Goal: Task Accomplishment & Management: Complete application form

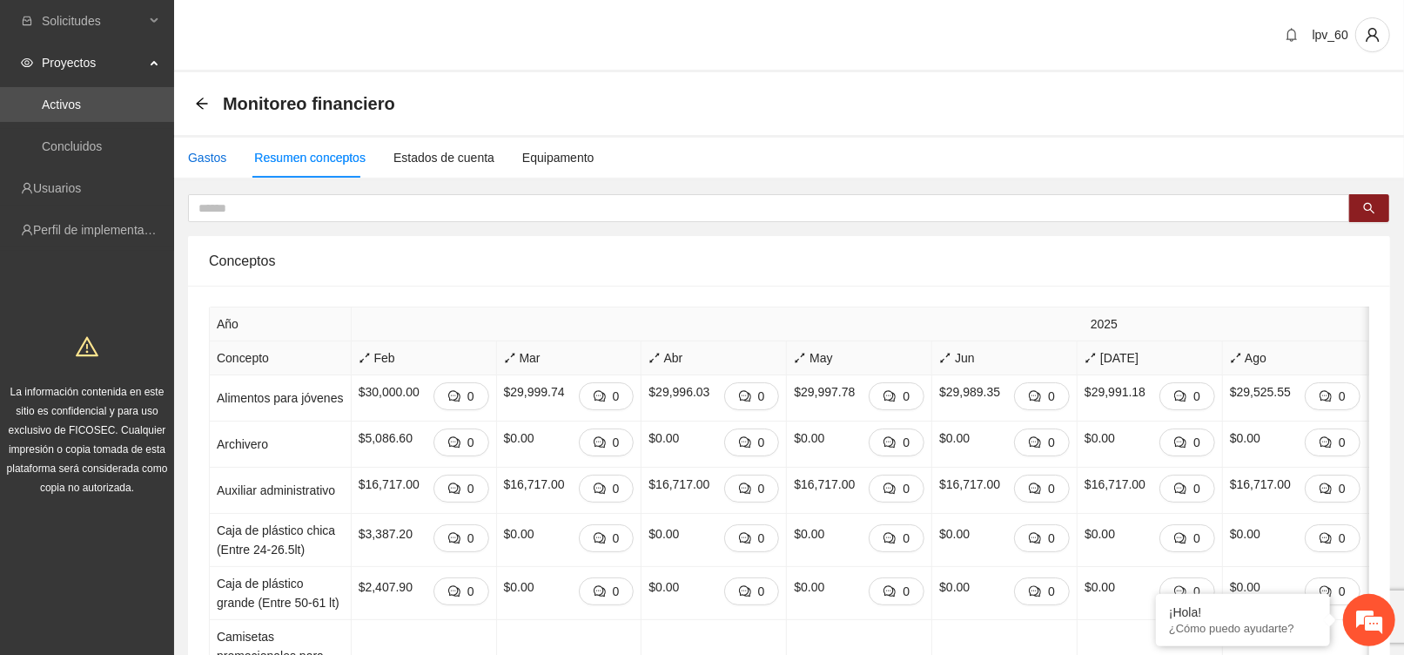
click at [202, 154] on div "Gastos" at bounding box center [207, 157] width 38 height 19
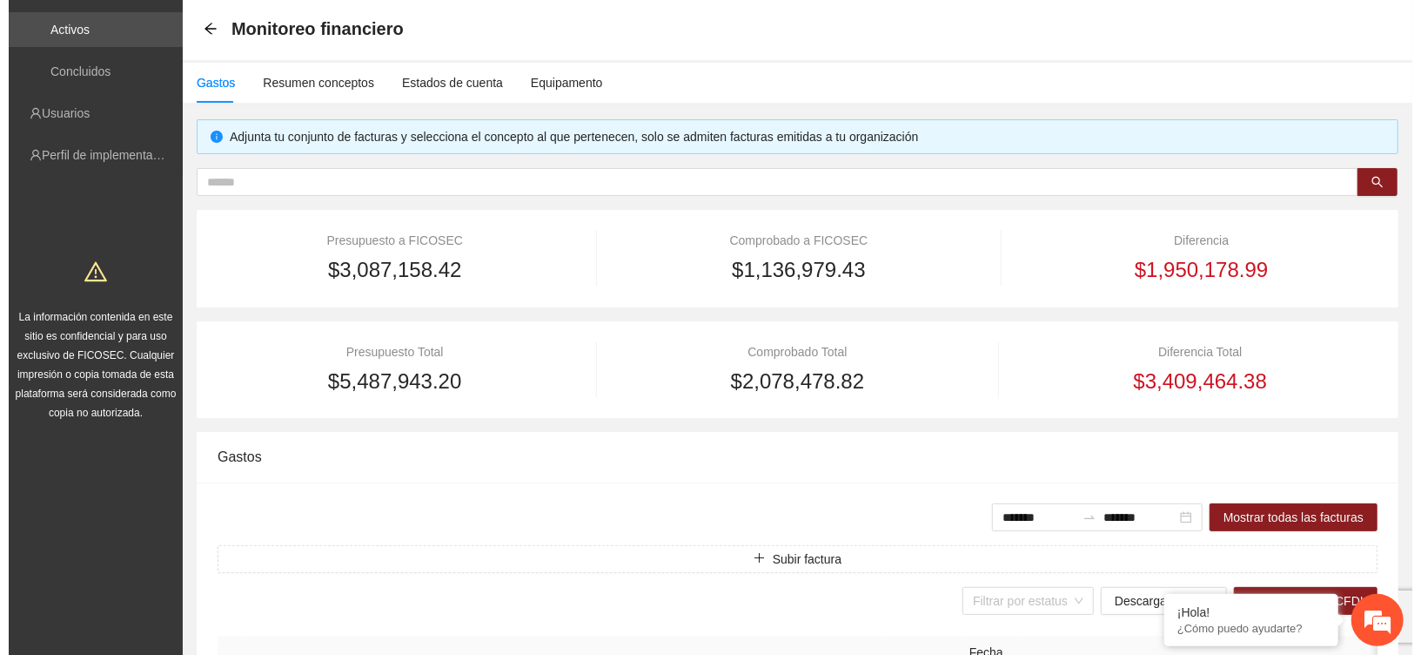
scroll to position [116, 0]
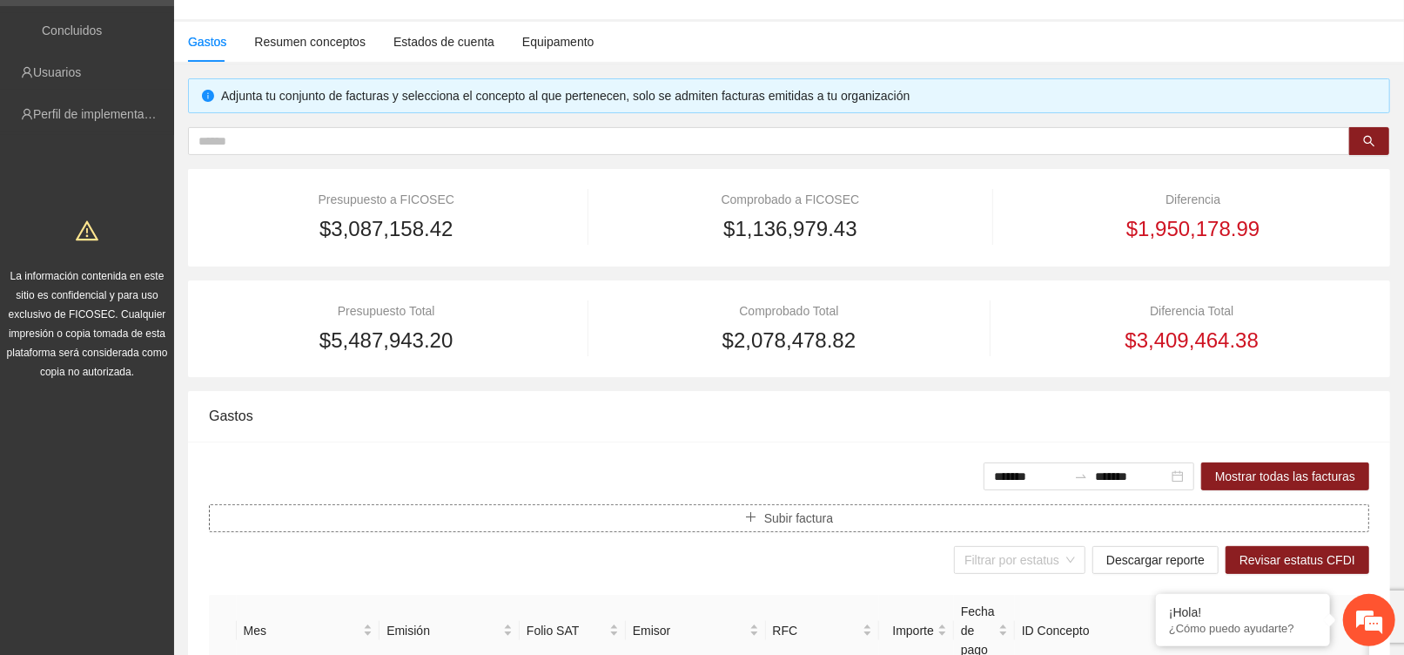
click at [796, 517] on span "Subir factura" at bounding box center [798, 517] width 69 height 19
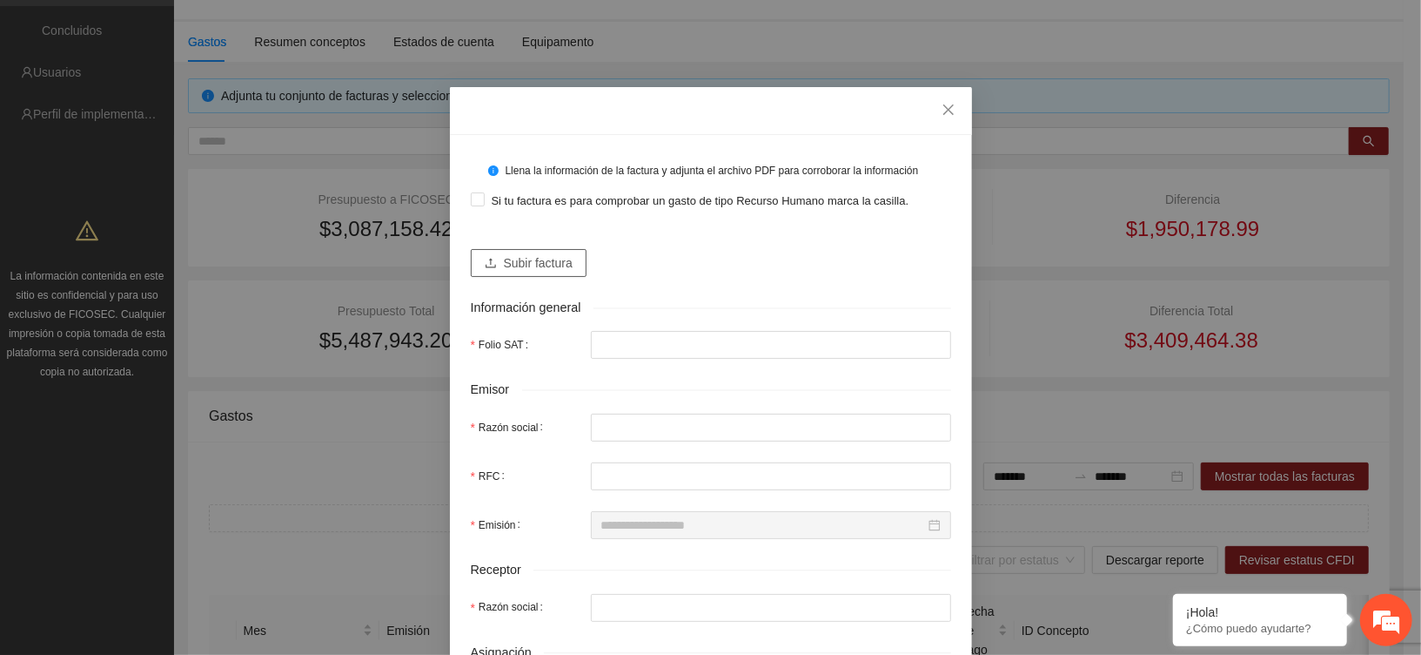
click at [527, 262] on span "Subir factura" at bounding box center [538, 262] width 69 height 19
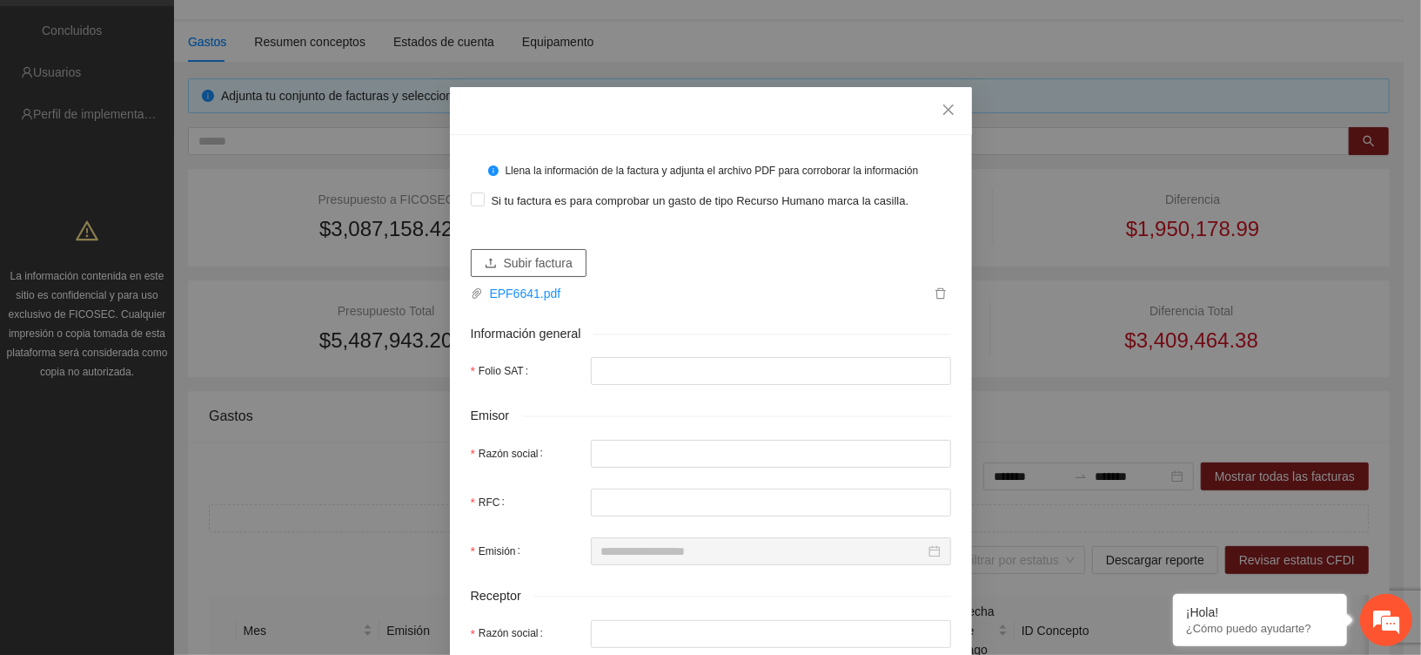
click at [514, 263] on span "Subir factura" at bounding box center [538, 262] width 69 height 19
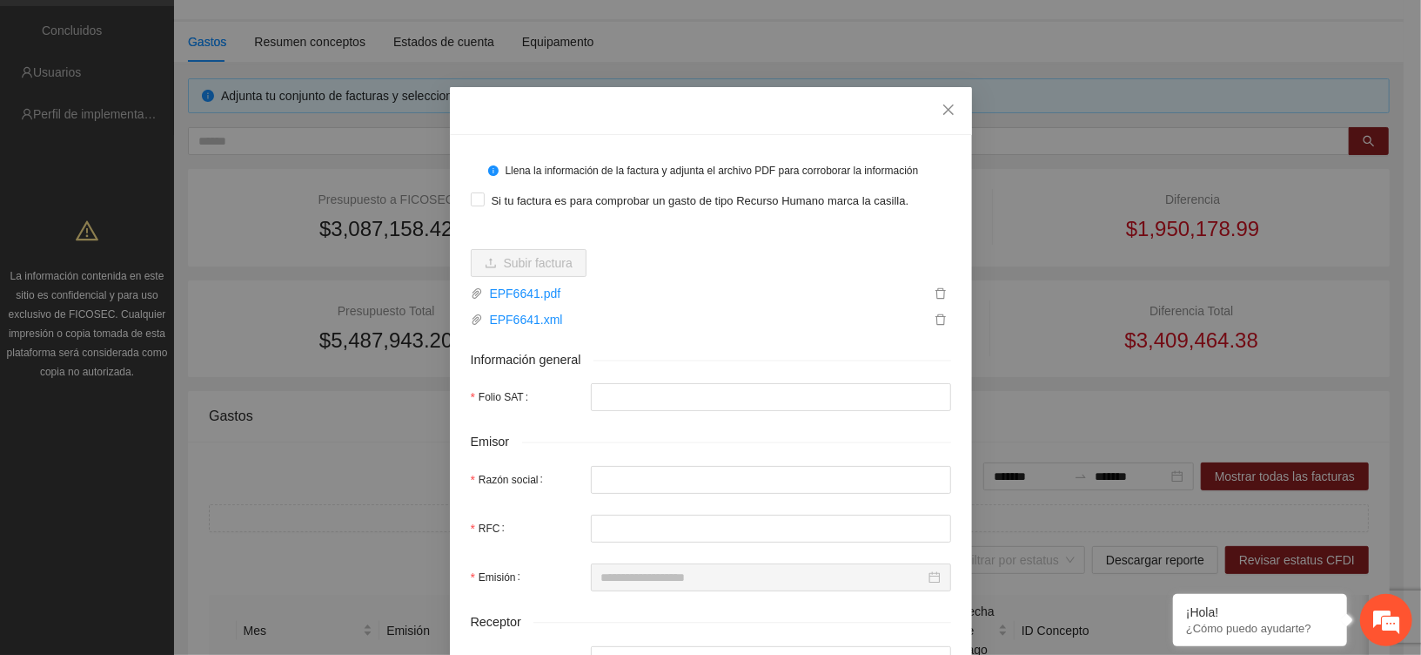
type input "**********"
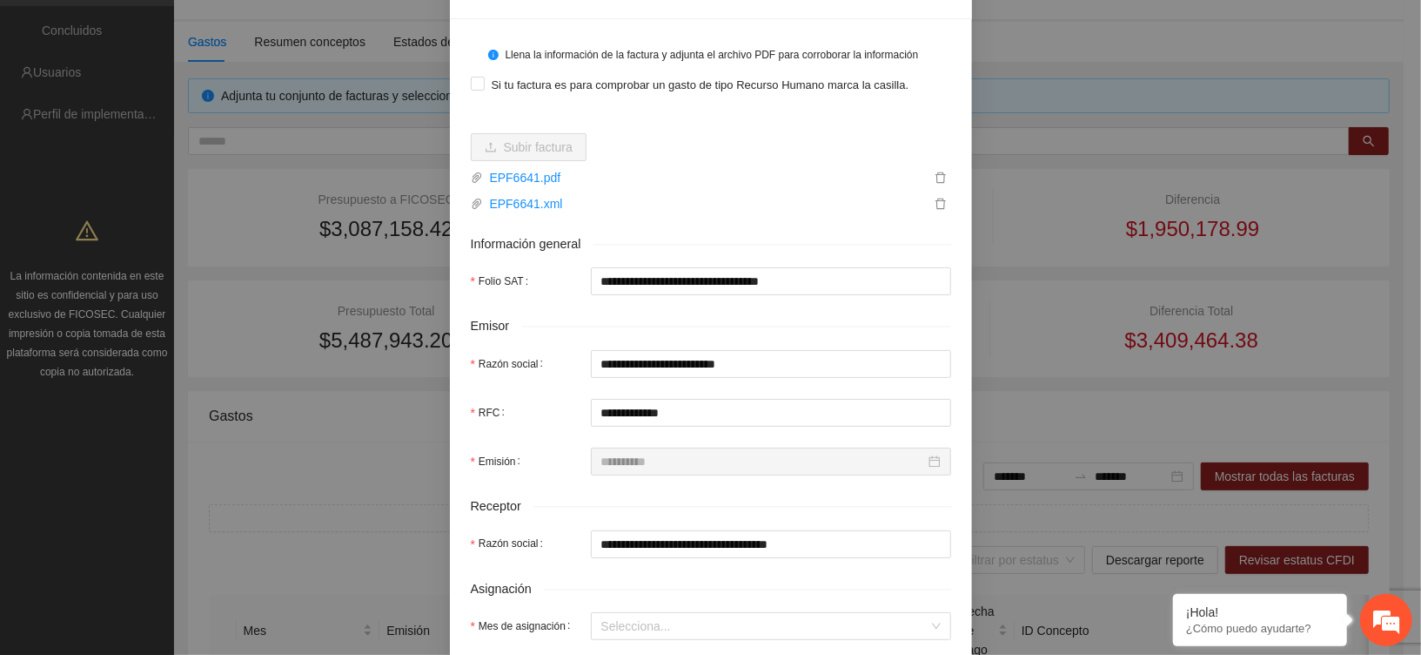
scroll to position [232, 0]
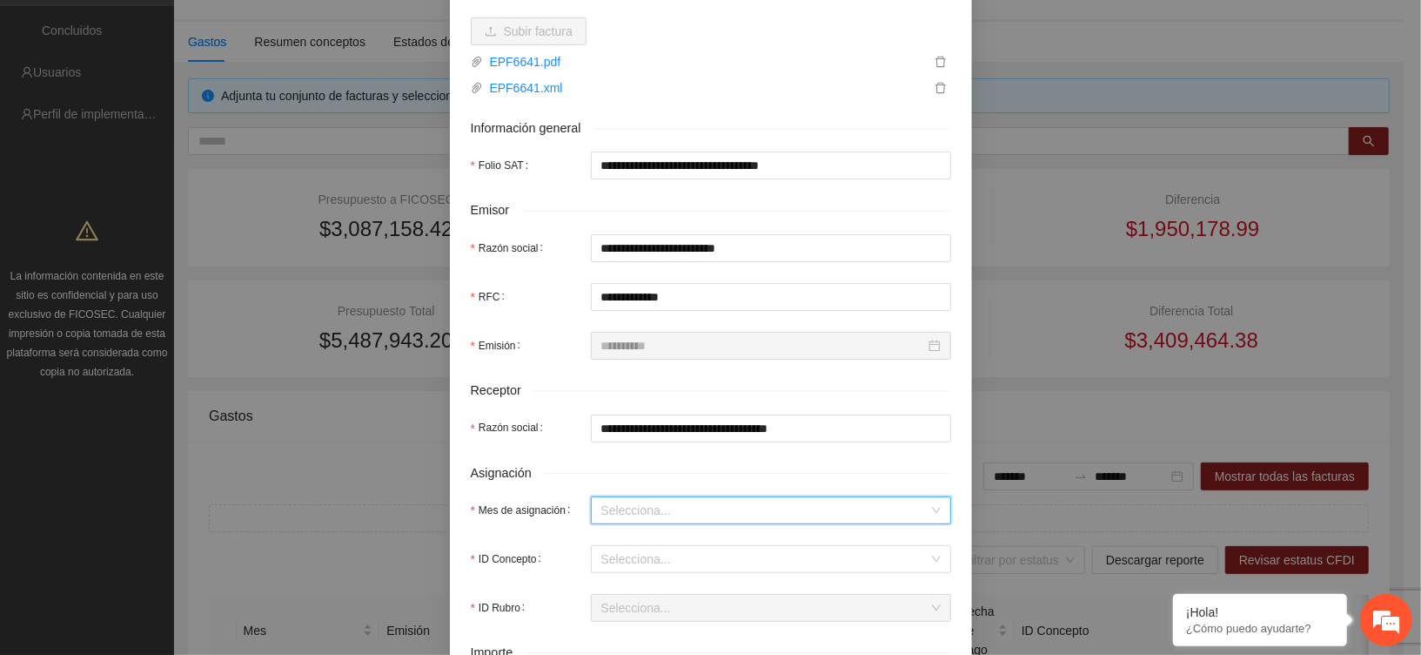
click at [648, 503] on input "Mes de asignación" at bounding box center [764, 510] width 327 height 26
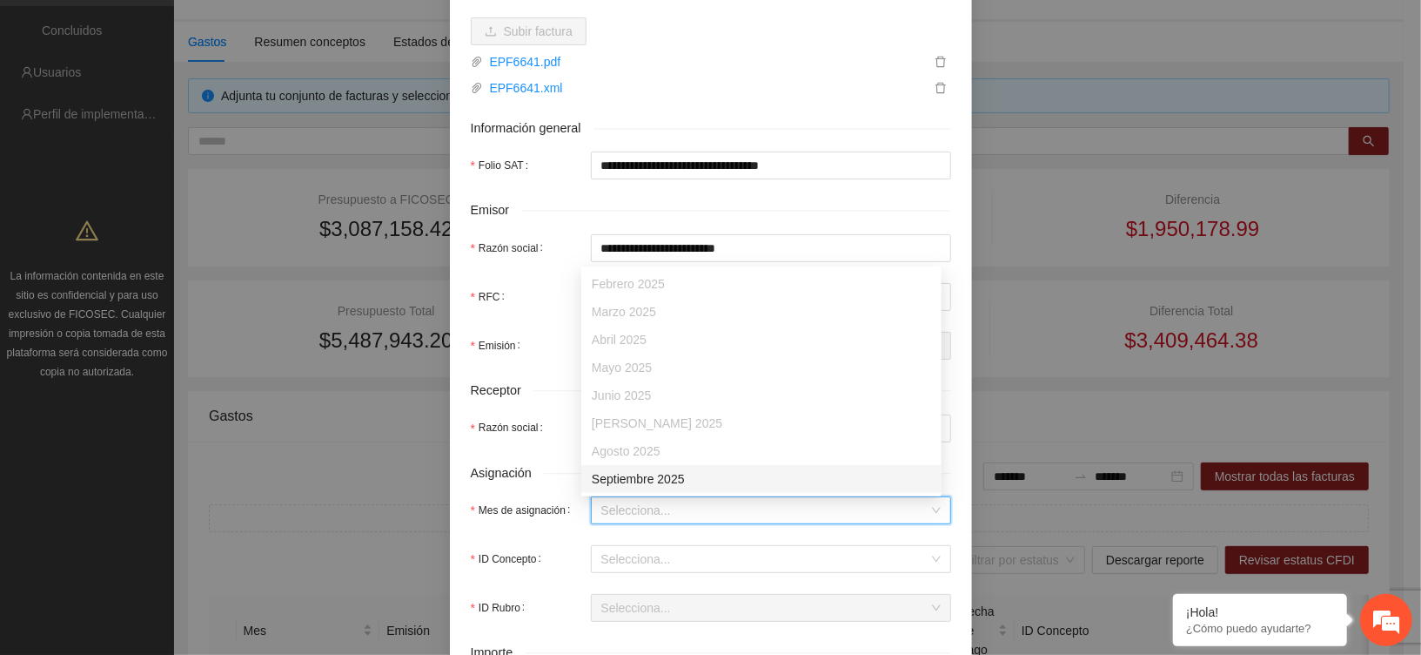
click at [627, 474] on div "Septiembre 2025" at bounding box center [761, 478] width 339 height 19
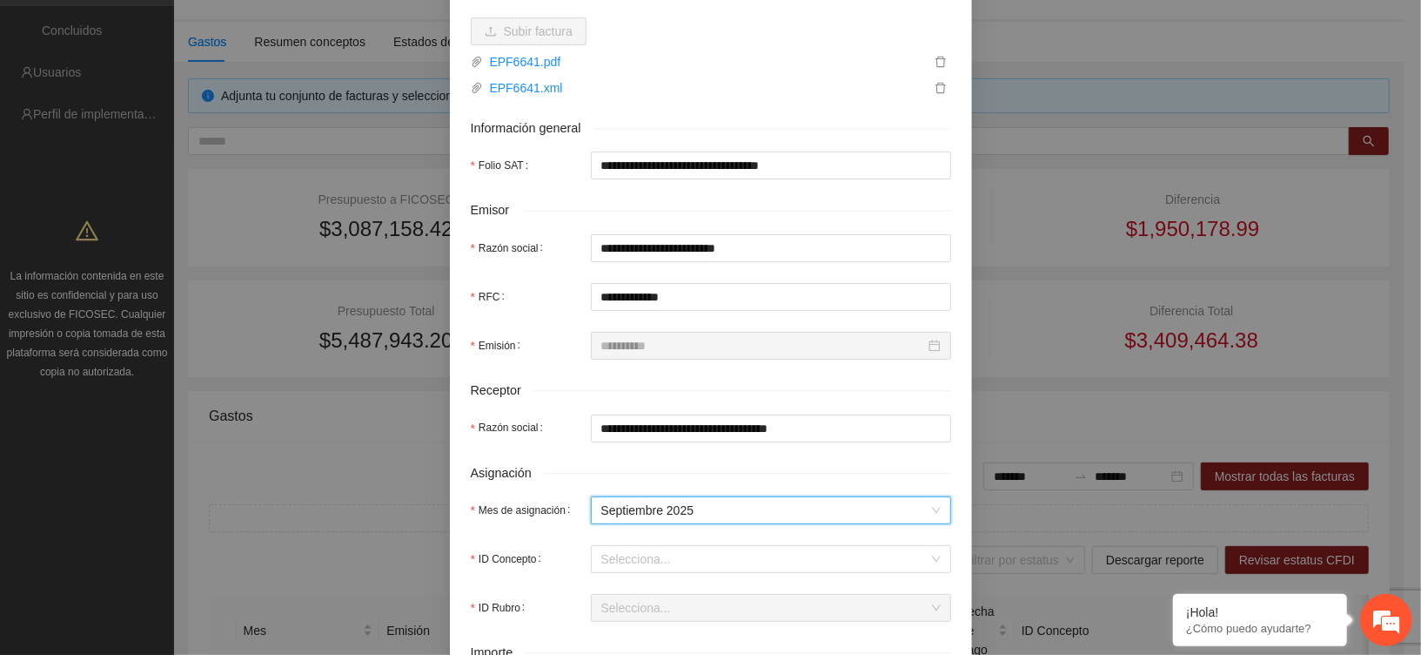
scroll to position [348, 0]
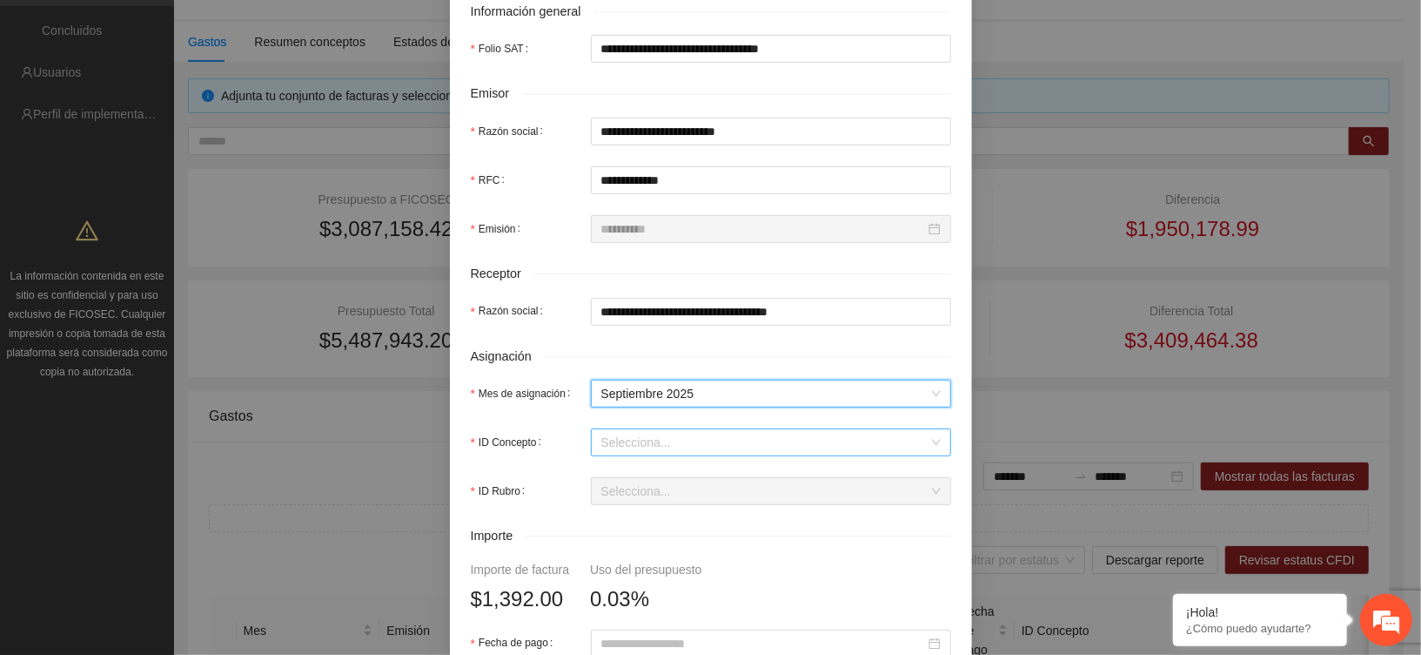
click at [609, 446] on input "ID Concepto" at bounding box center [764, 442] width 327 height 26
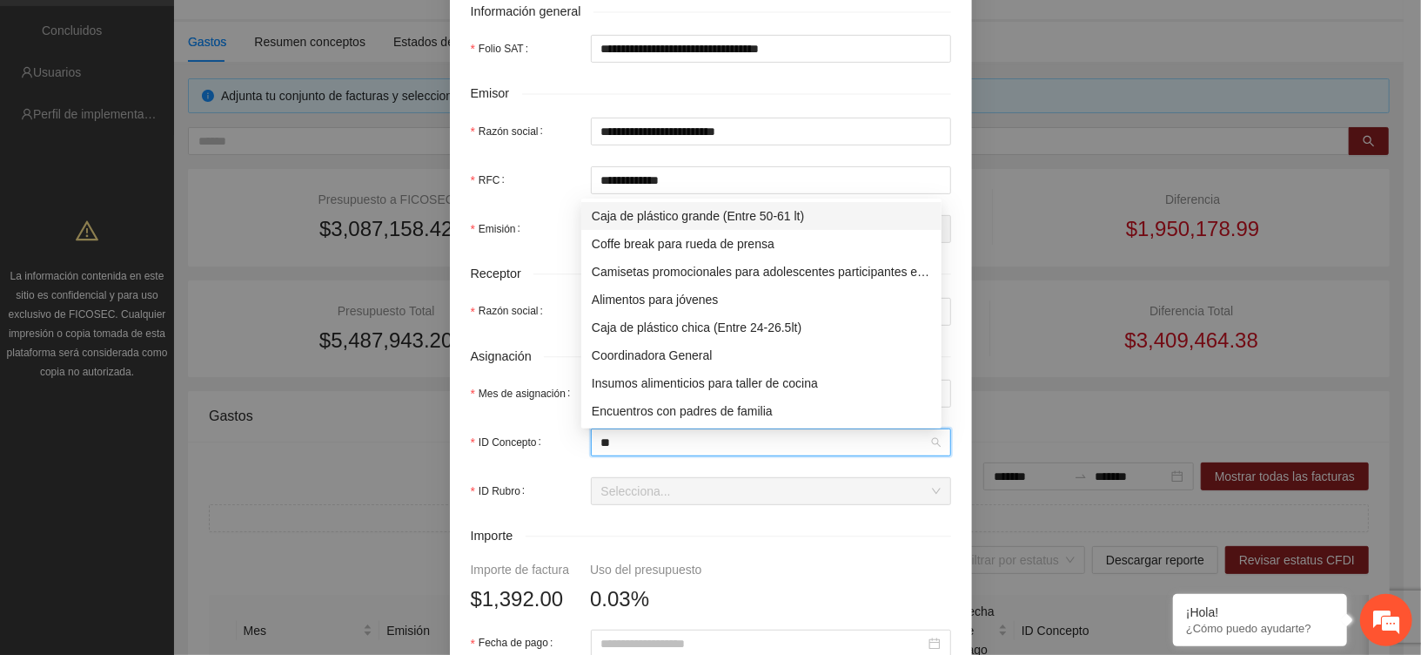
type input "***"
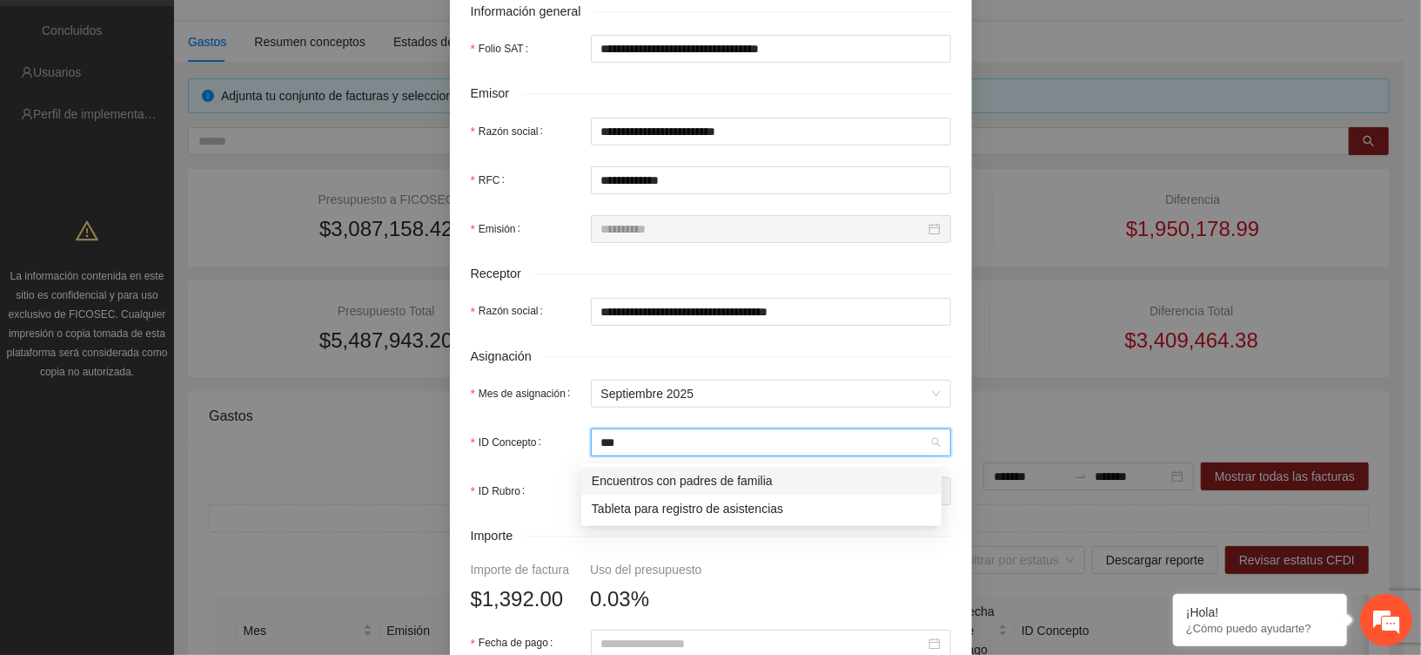
click at [638, 480] on div "Encuentros con padres de familia" at bounding box center [761, 480] width 339 height 19
type input "*****"
type input "*"
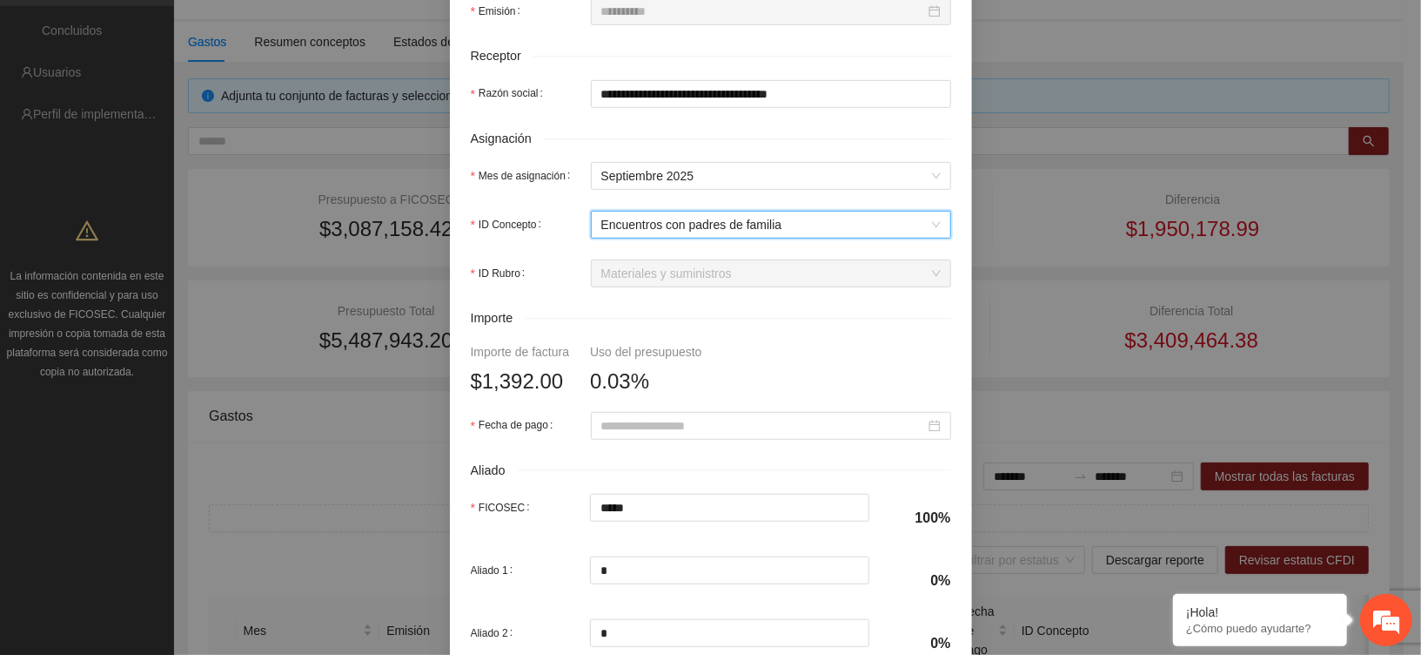
scroll to position [580, 0]
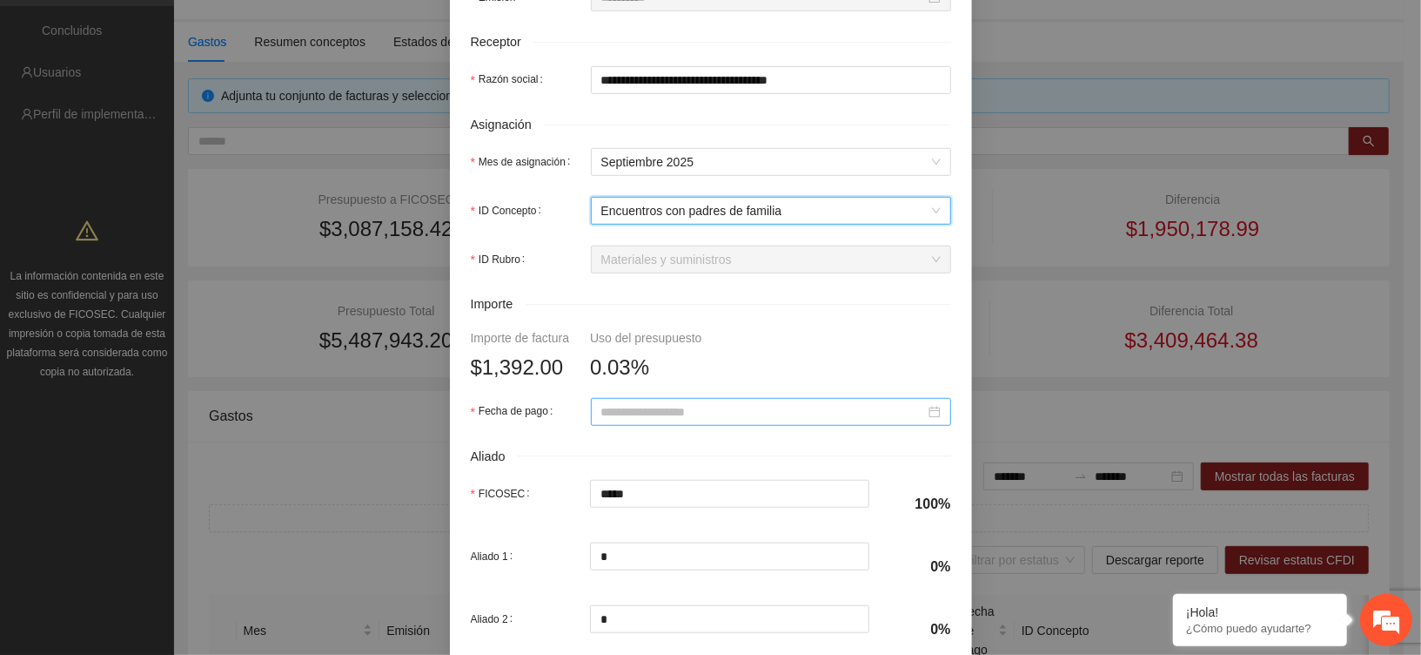
click at [635, 421] on input "Fecha de pago" at bounding box center [763, 411] width 324 height 19
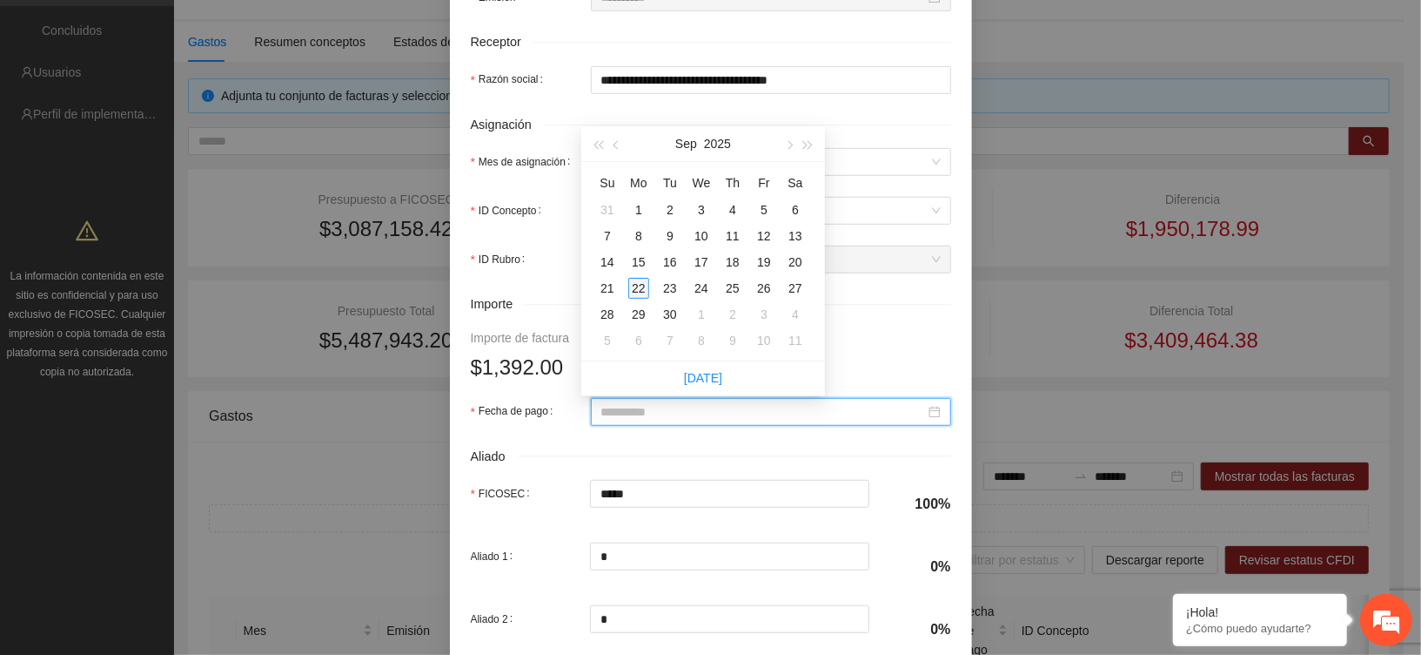
type input "**********"
click at [642, 291] on div "22" at bounding box center [638, 288] width 21 height 21
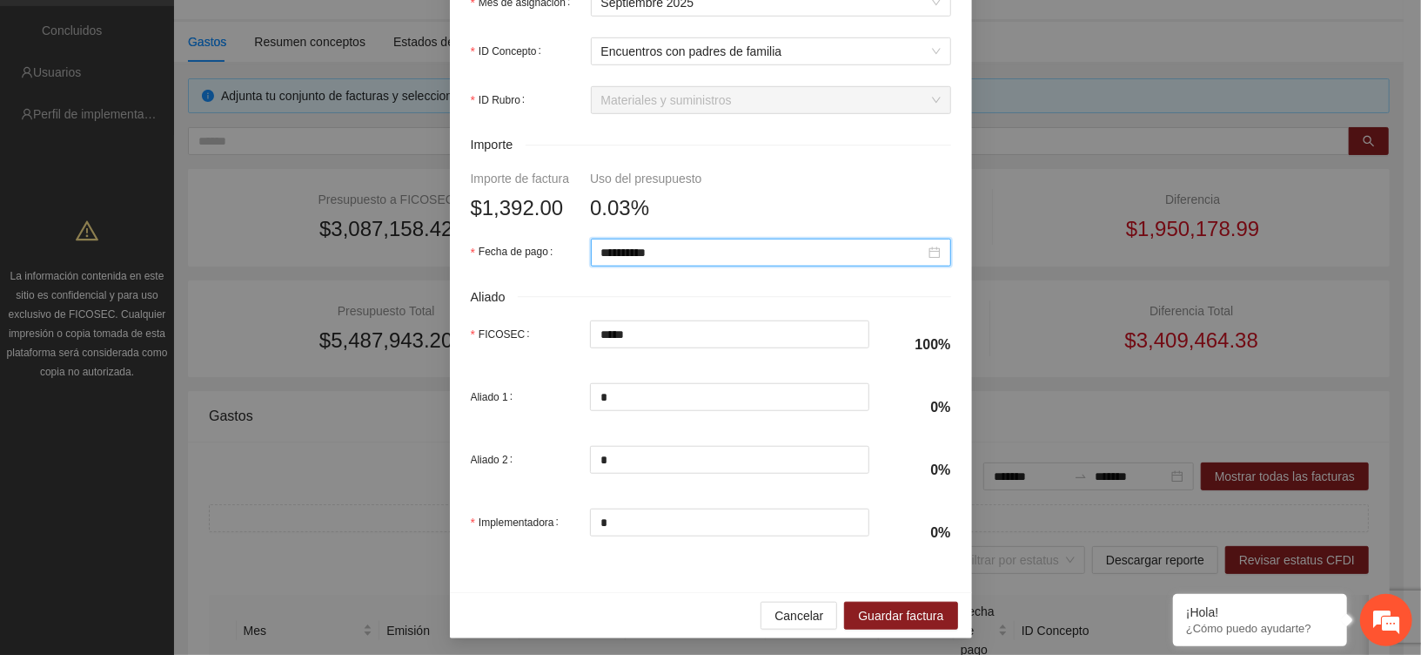
scroll to position [749, 0]
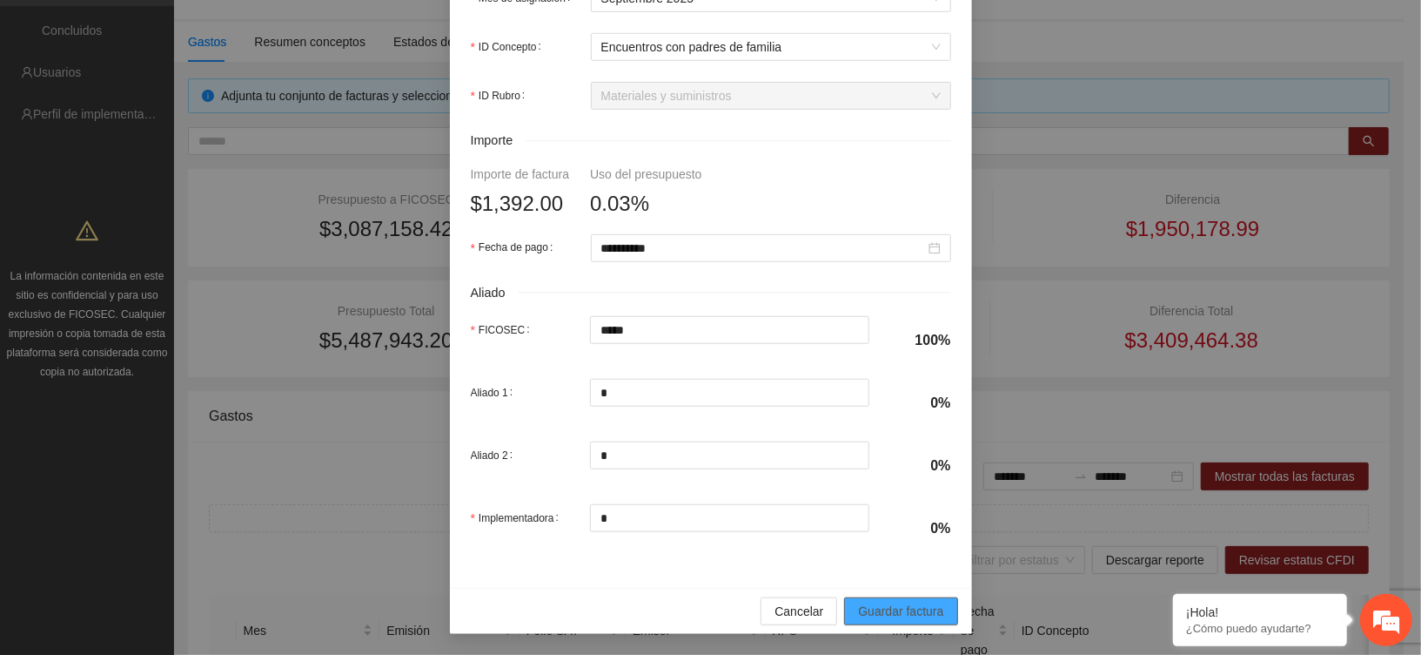
click at [899, 604] on span "Guardar factura" at bounding box center [900, 610] width 85 height 19
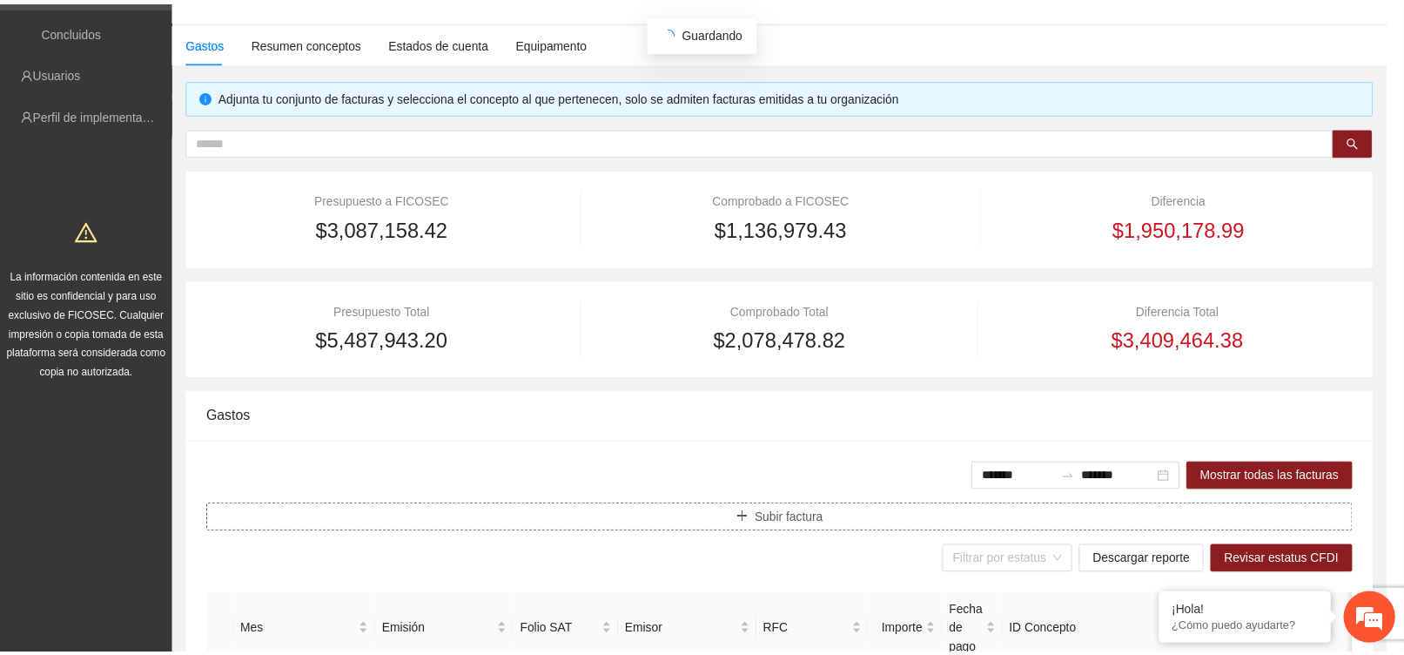
scroll to position [0, 0]
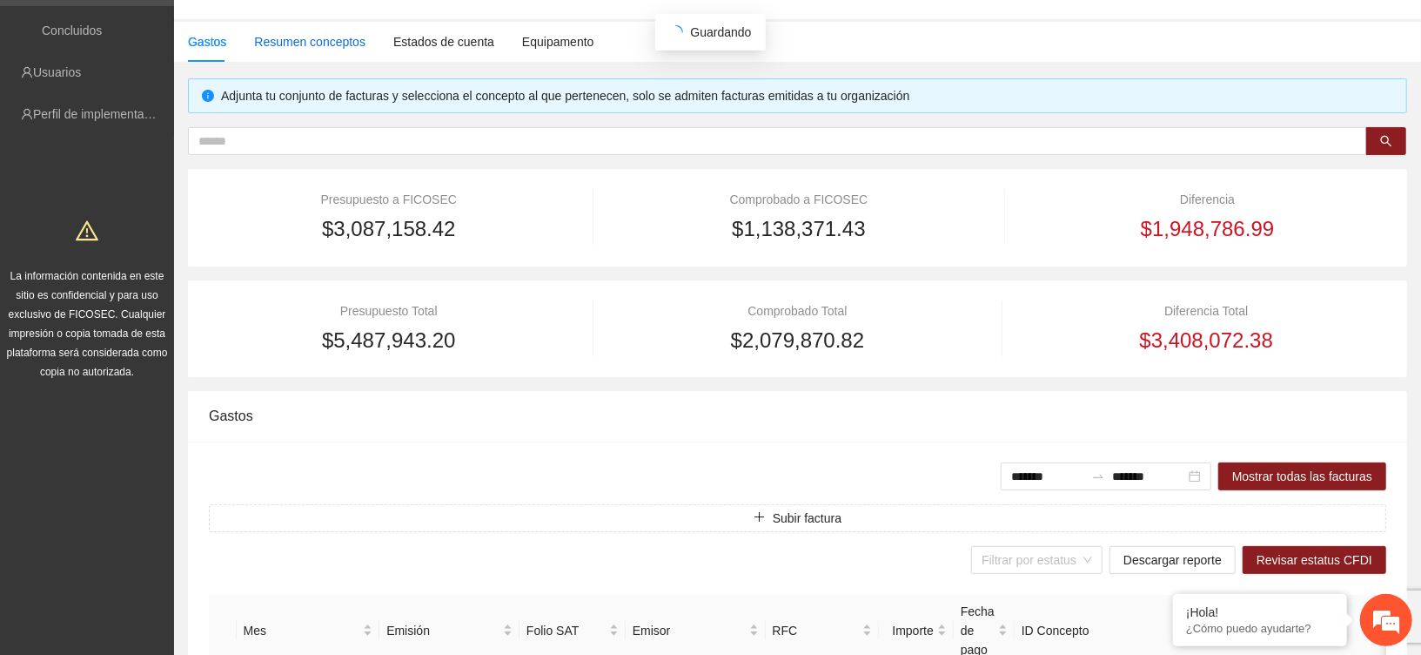
click at [294, 43] on div "Resumen conceptos" at bounding box center [309, 41] width 111 height 19
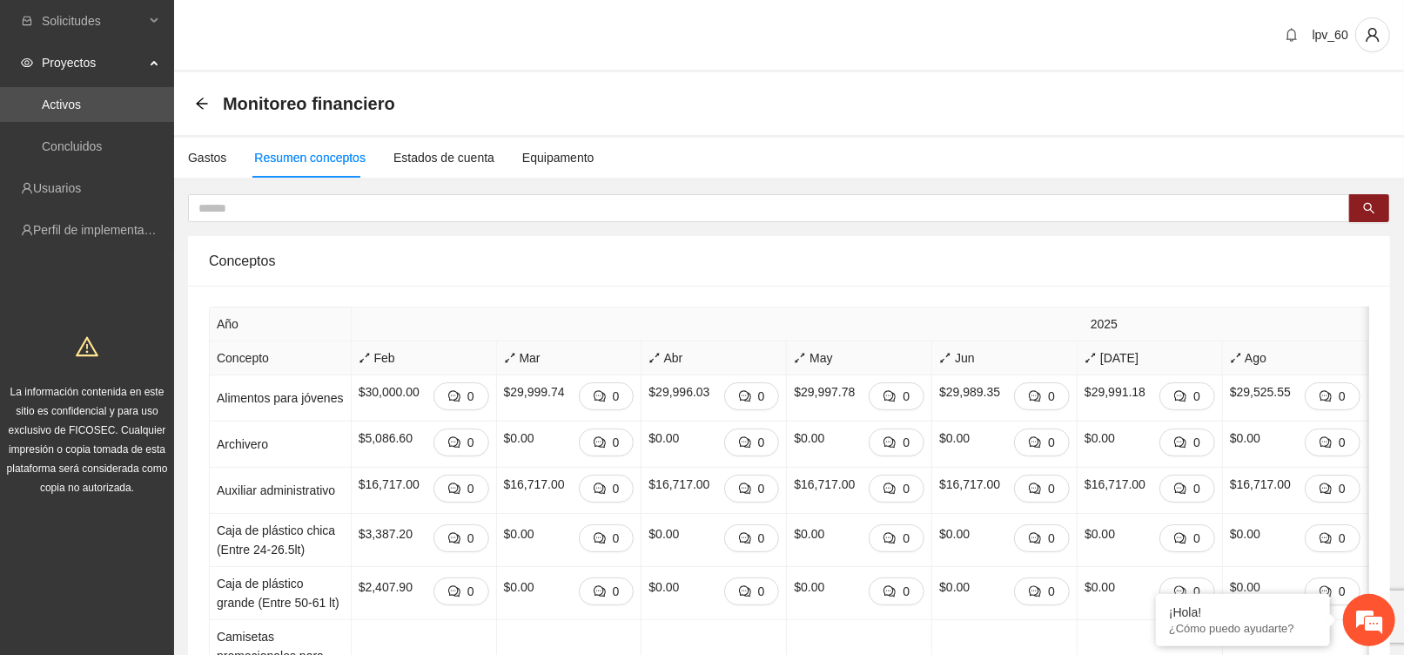
click at [192, 102] on div "Monitoreo financiero" at bounding box center [789, 103] width 1230 height 63
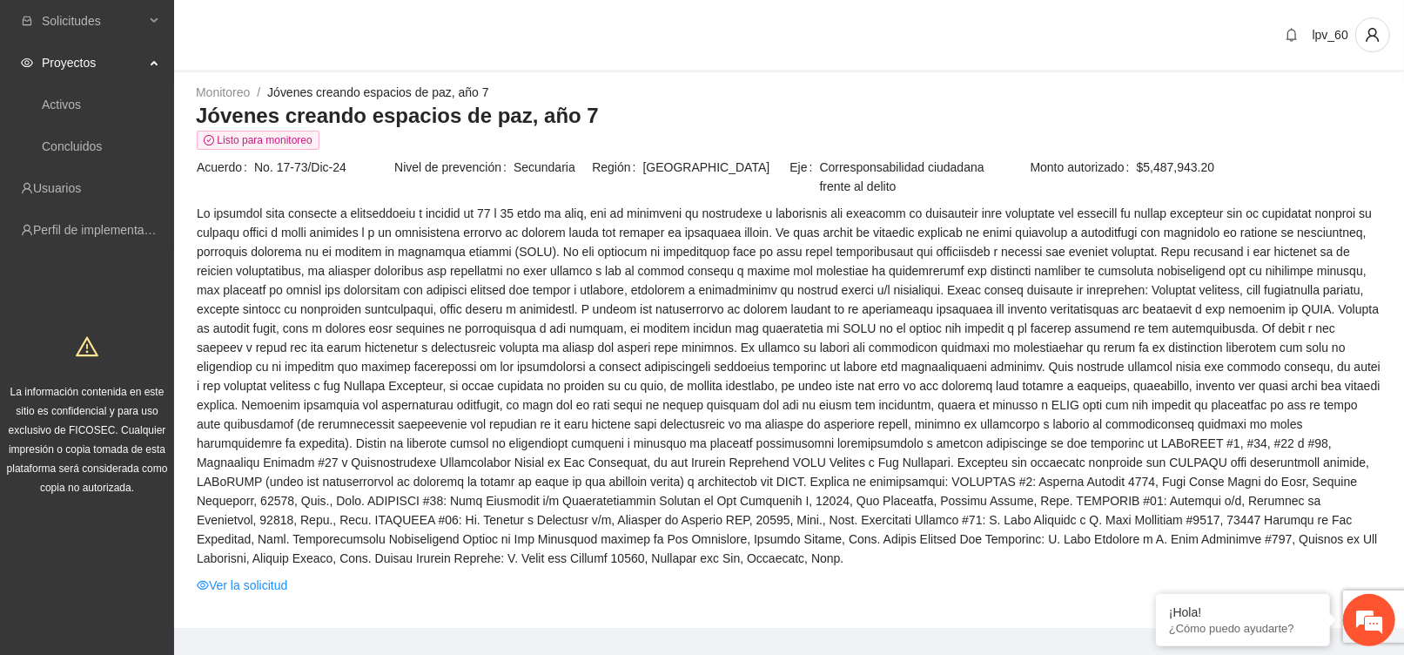
click at [1344, 38] on span "lpv_60" at bounding box center [1331, 35] width 36 height 14
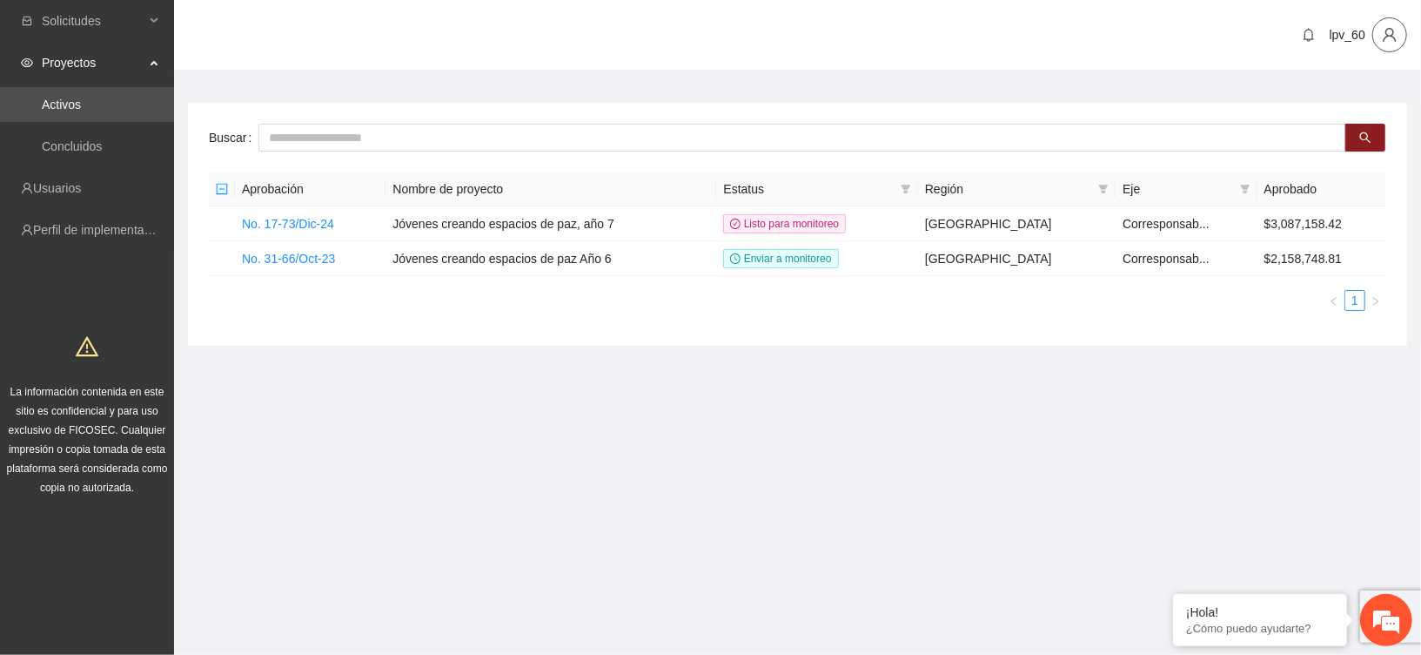
click at [1382, 37] on span "user" at bounding box center [1390, 35] width 33 height 16
click at [1338, 103] on span "Cerrar sesión" at bounding box center [1345, 100] width 110 height 19
